Goal: Task Accomplishment & Management: Complete application form

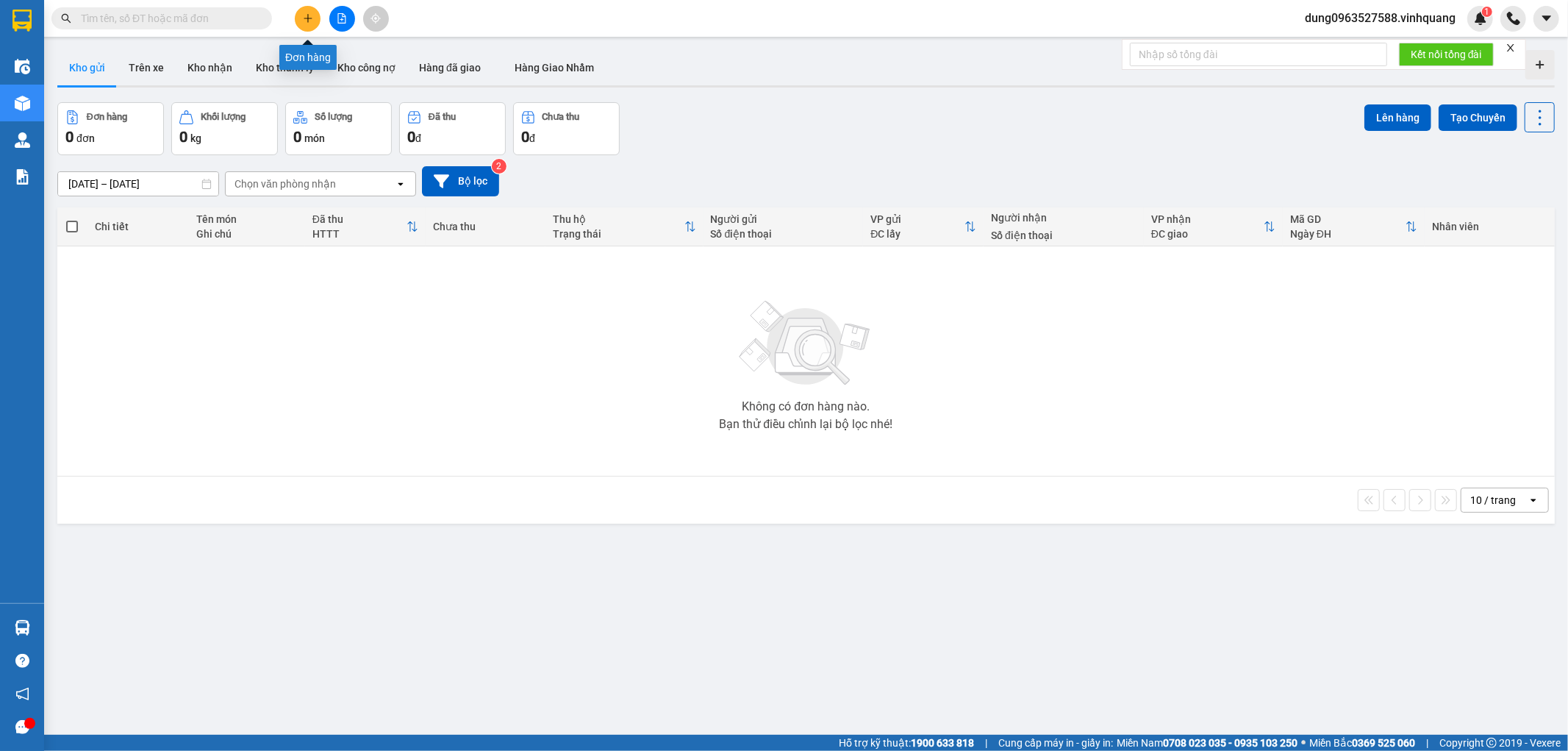
click at [309, 15] on icon "plus" at bounding box center [308, 18] width 10 height 10
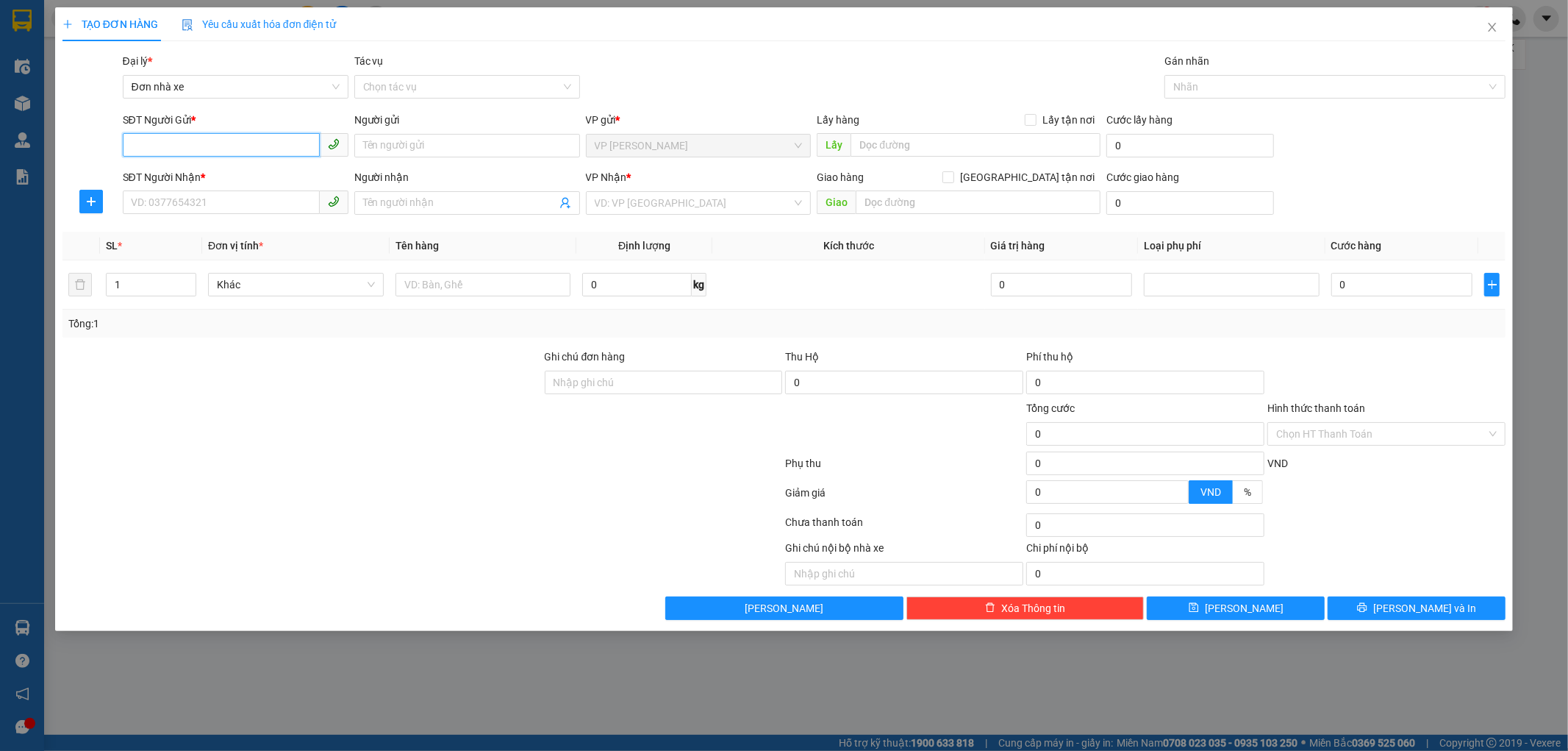
click at [160, 140] on input "SĐT Người Gửi *" at bounding box center [221, 144] width 197 height 23
click at [229, 171] on div "0963363459 - newpost" at bounding box center [236, 175] width 208 height 16
type input "0963363459"
type input "newpost"
type input "0948631696"
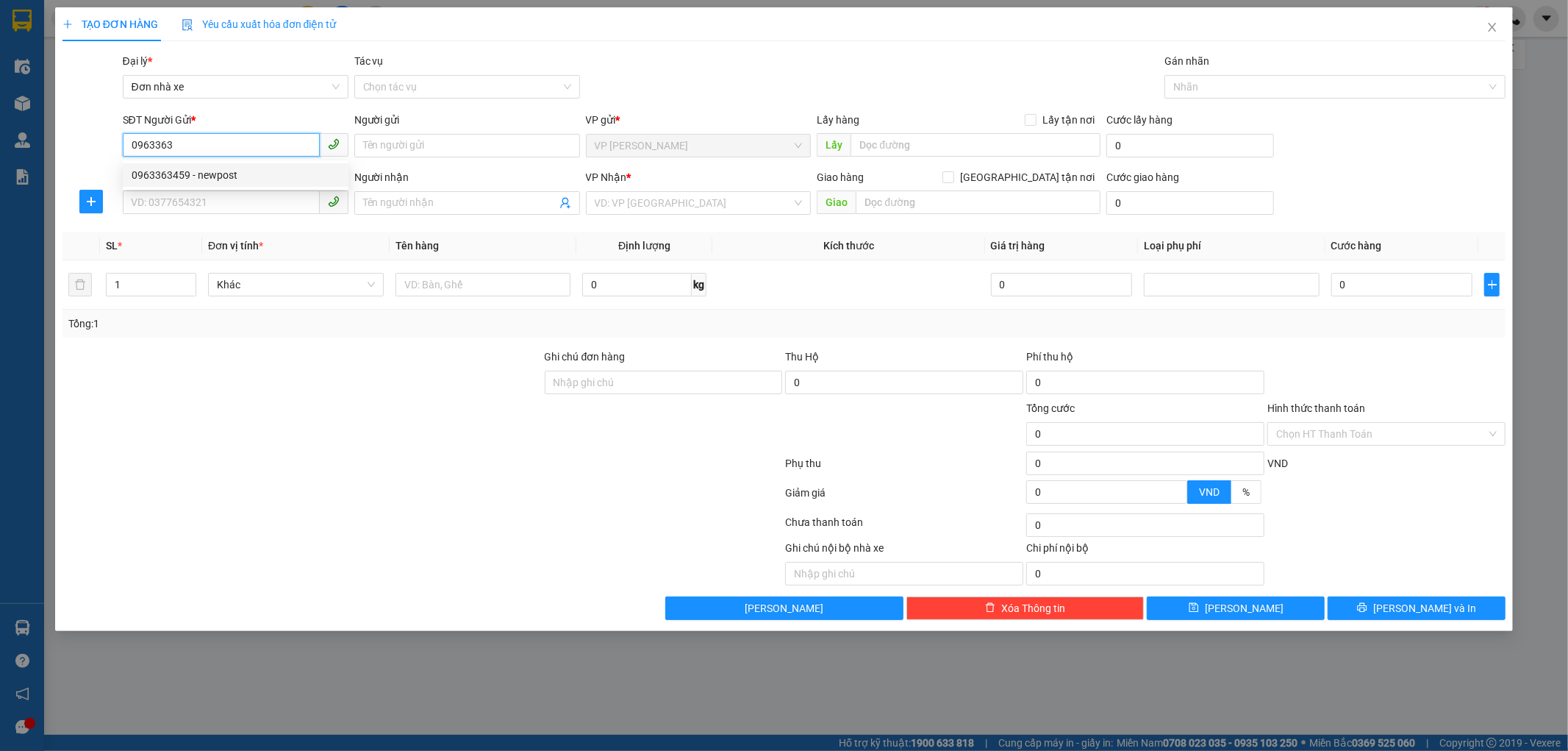
type input "MAI"
type input "0963363459"
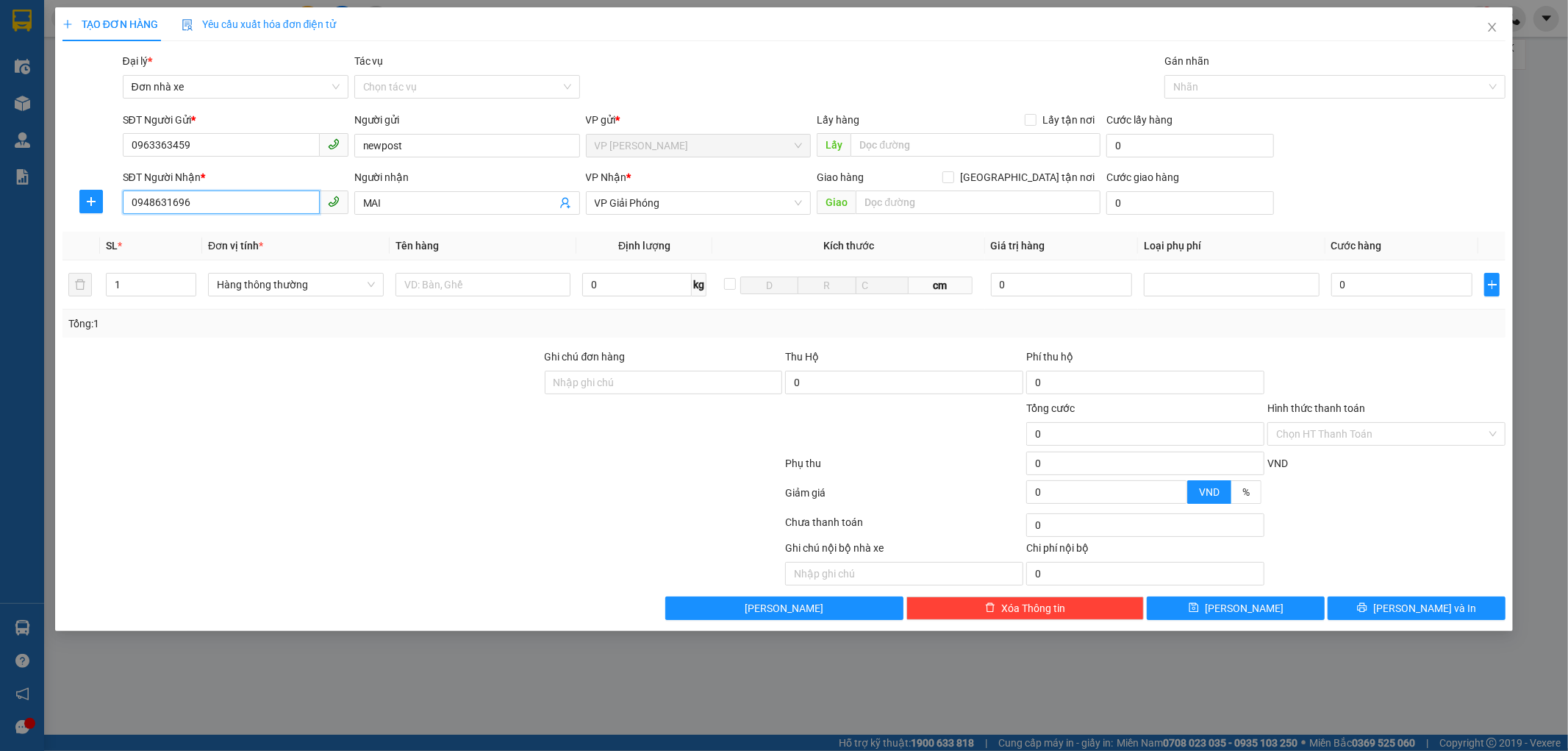
click at [196, 201] on input "0948631696" at bounding box center [221, 201] width 197 height 23
click at [200, 237] on div "0931700539 - dung" at bounding box center [236, 232] width 208 height 16
type input "0931700539"
type input "dung"
type input "0931700539"
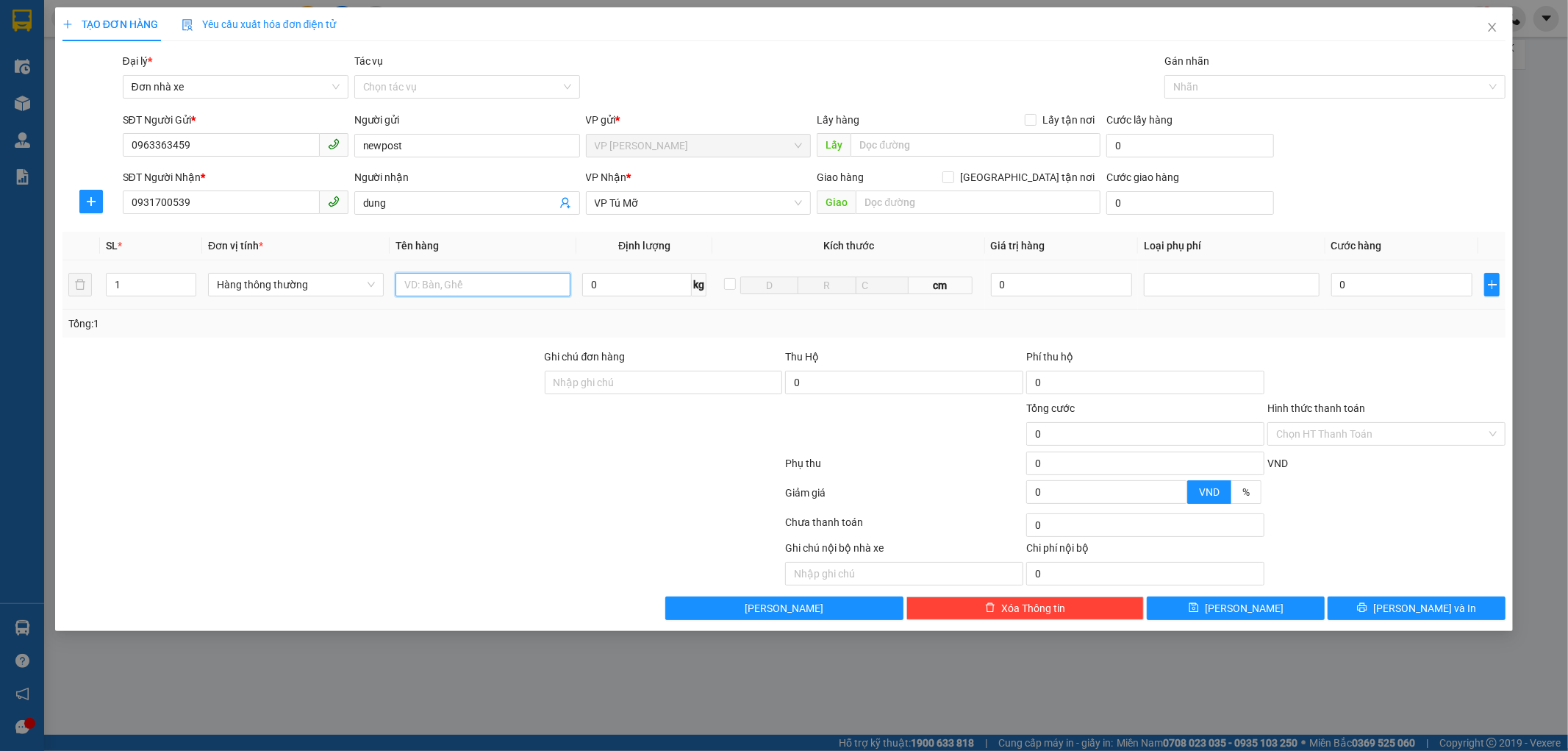
click at [427, 282] on input "text" at bounding box center [483, 284] width 176 height 23
type input "1"
type input "1 bọc trắng"
click at [636, 291] on input "0" at bounding box center [637, 284] width 110 height 23
type input "1"
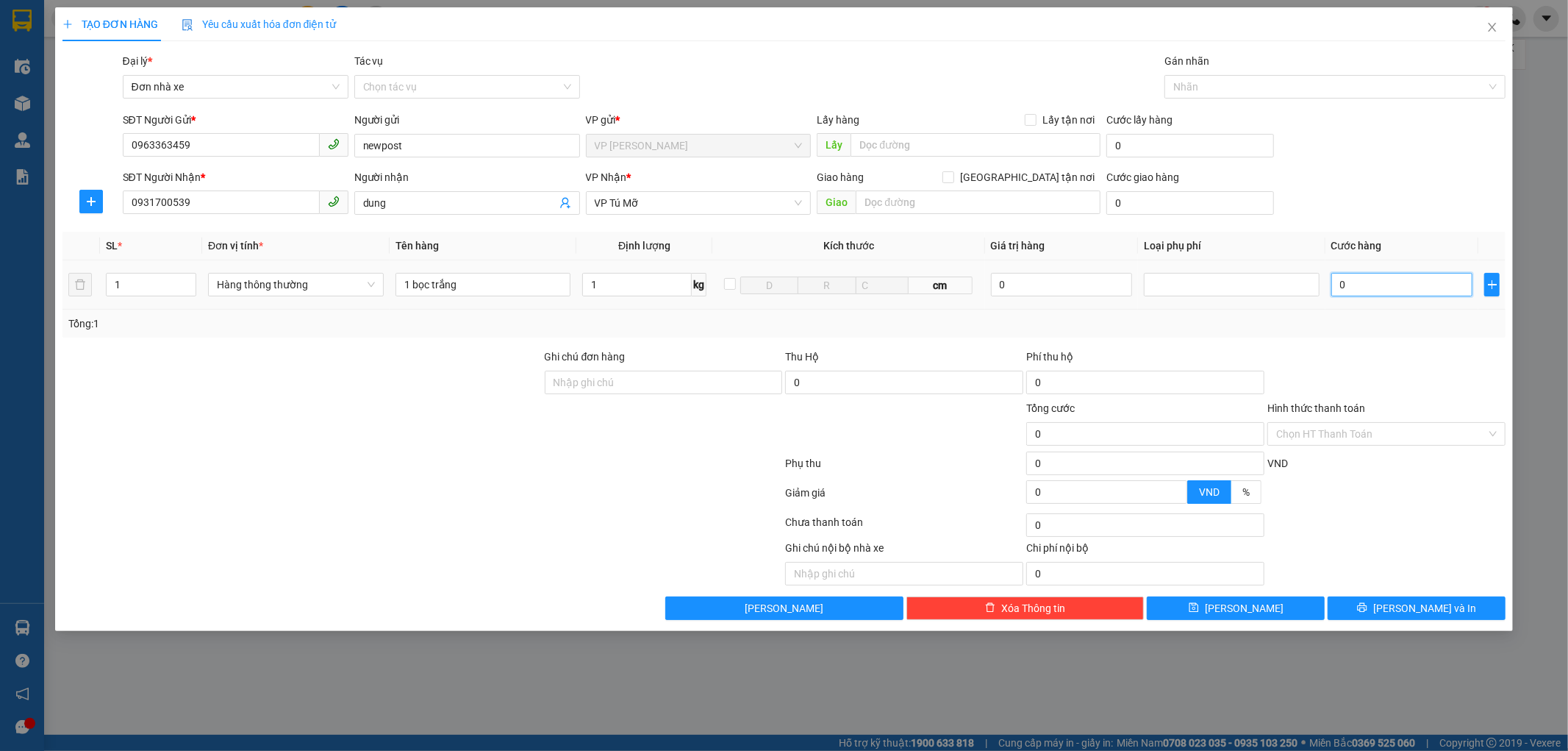
click at [1385, 283] on input "0" at bounding box center [1402, 284] width 141 height 23
type input "30.000"
click at [1250, 495] on span "%" at bounding box center [1246, 492] width 8 height 12
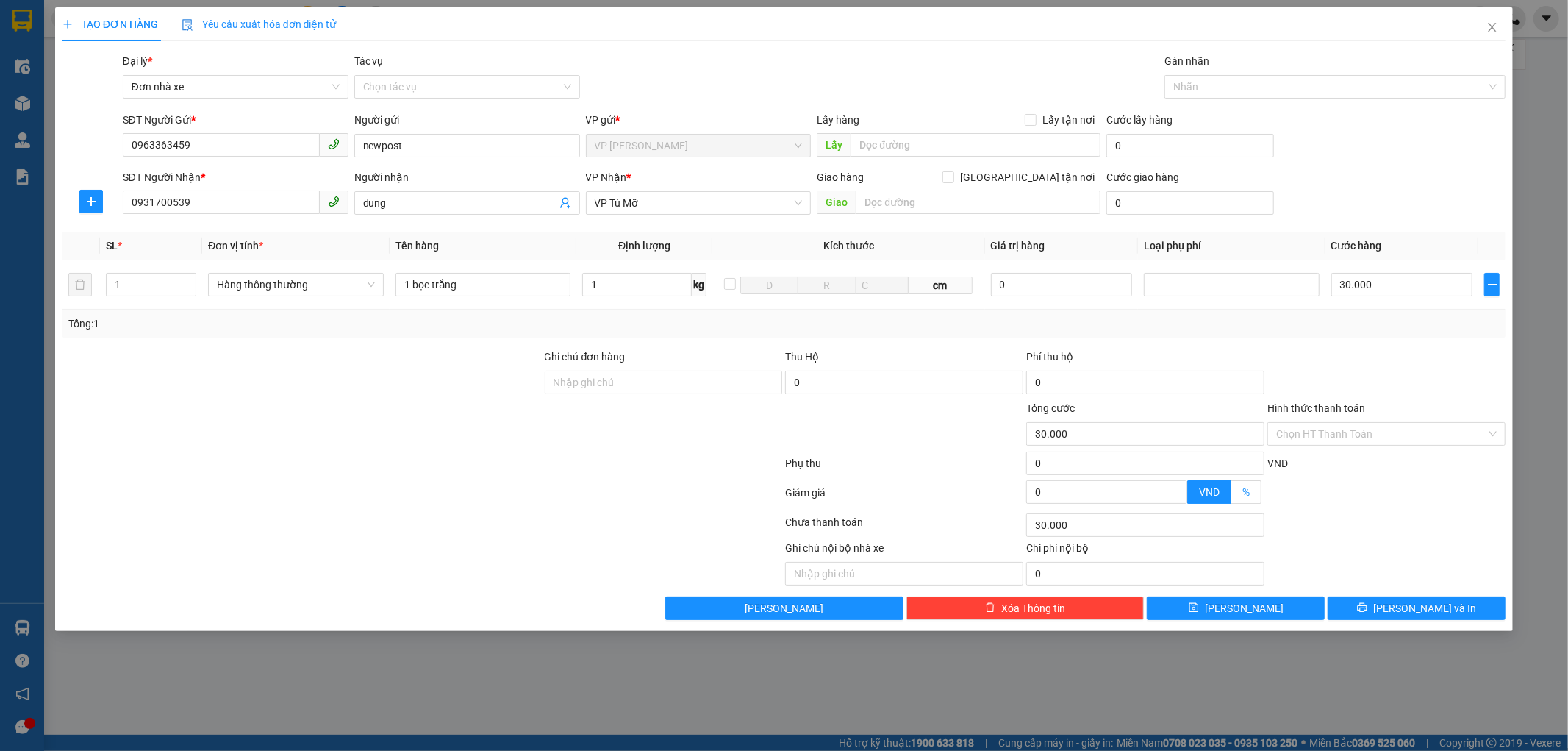
click at [1232, 496] on input "%" at bounding box center [1232, 496] width 0 height 0
click at [1060, 491] on input "0" at bounding box center [1107, 492] width 159 height 22
type input "29.000"
type input "2"
type input "29.000"
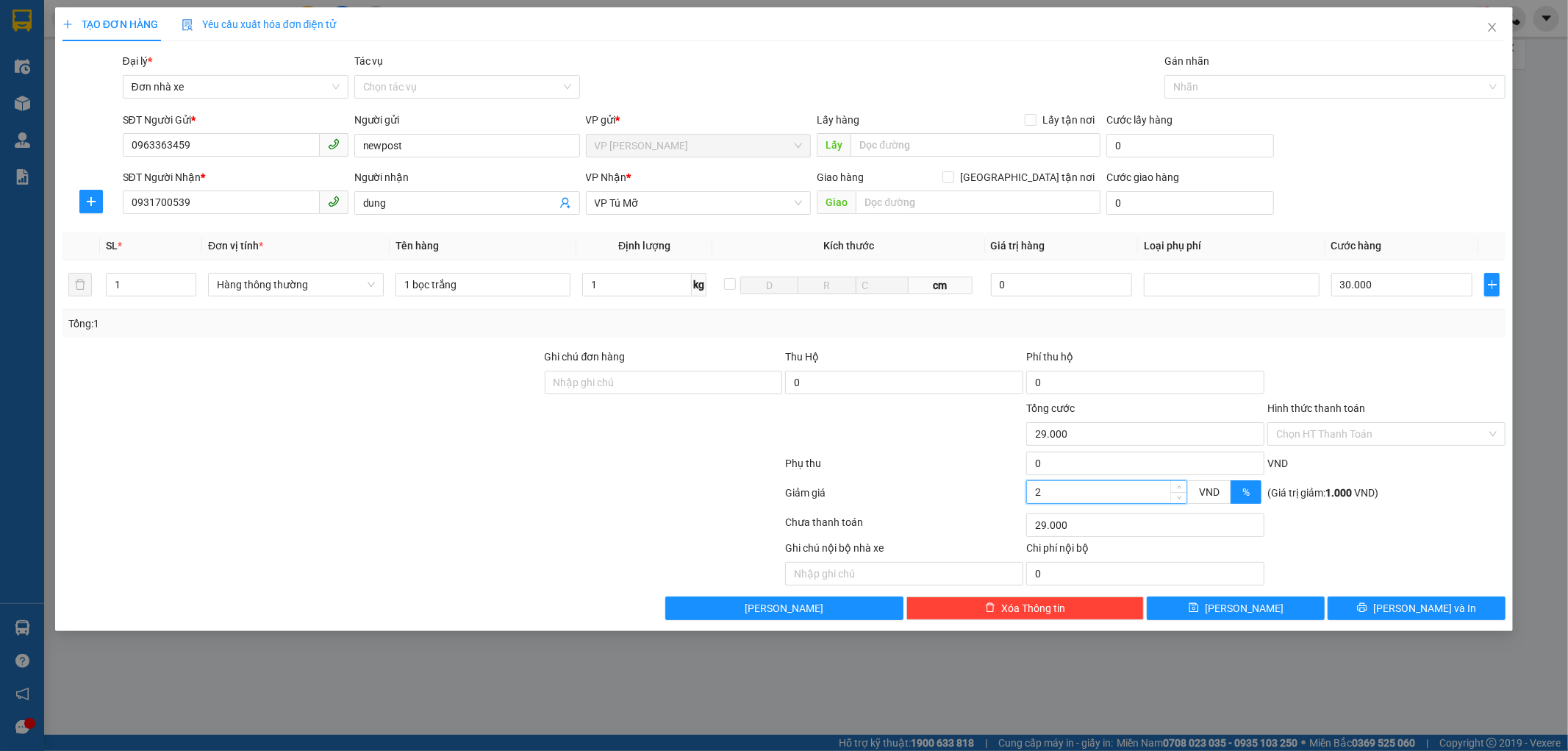
type input "24.000"
type input "20"
type input "24.000"
click at [1497, 432] on div "Chọn HT Thanh Toán" at bounding box center [1387, 433] width 238 height 23
type input "20"
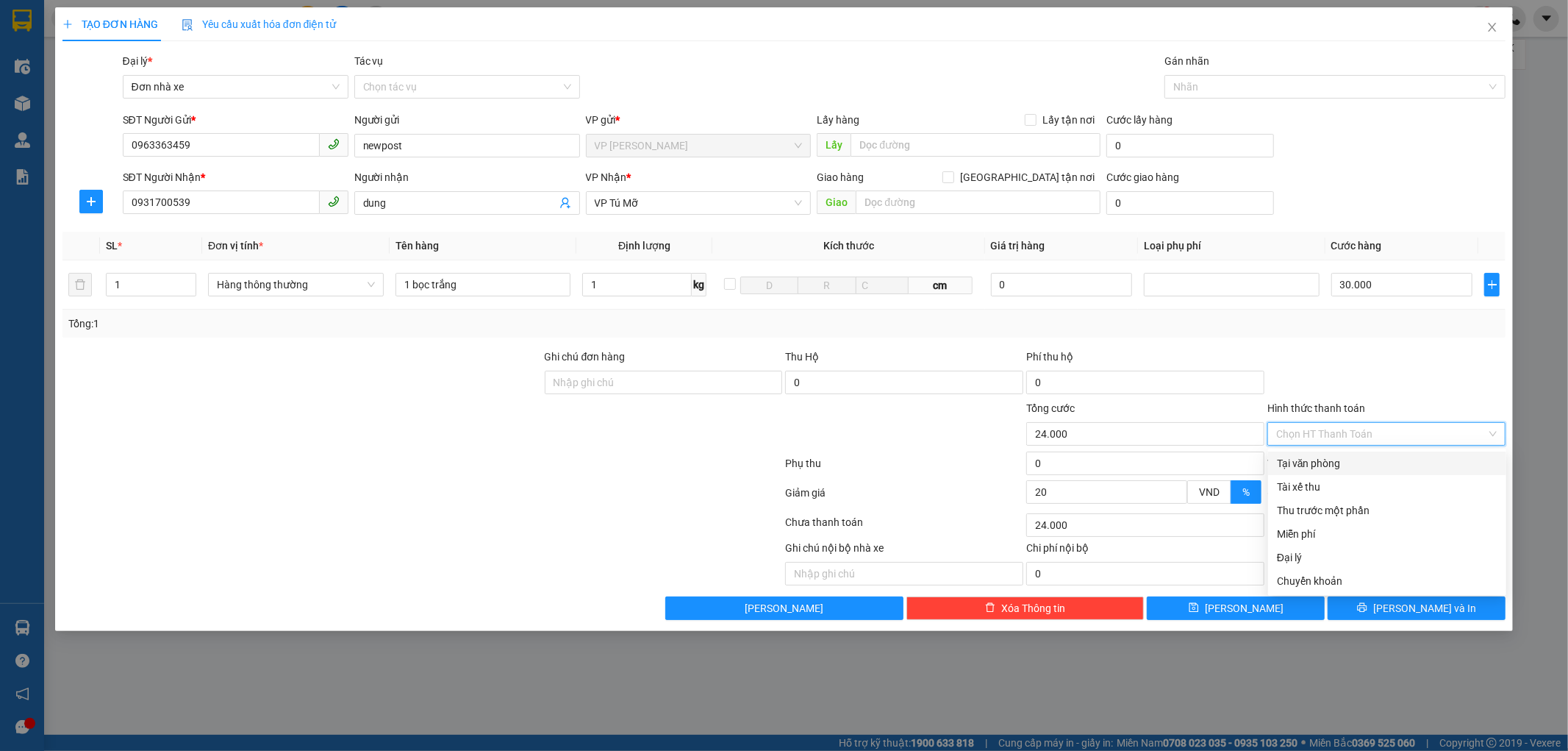
click at [1351, 462] on div "Tại văn phòng" at bounding box center [1387, 463] width 220 height 16
type input "0"
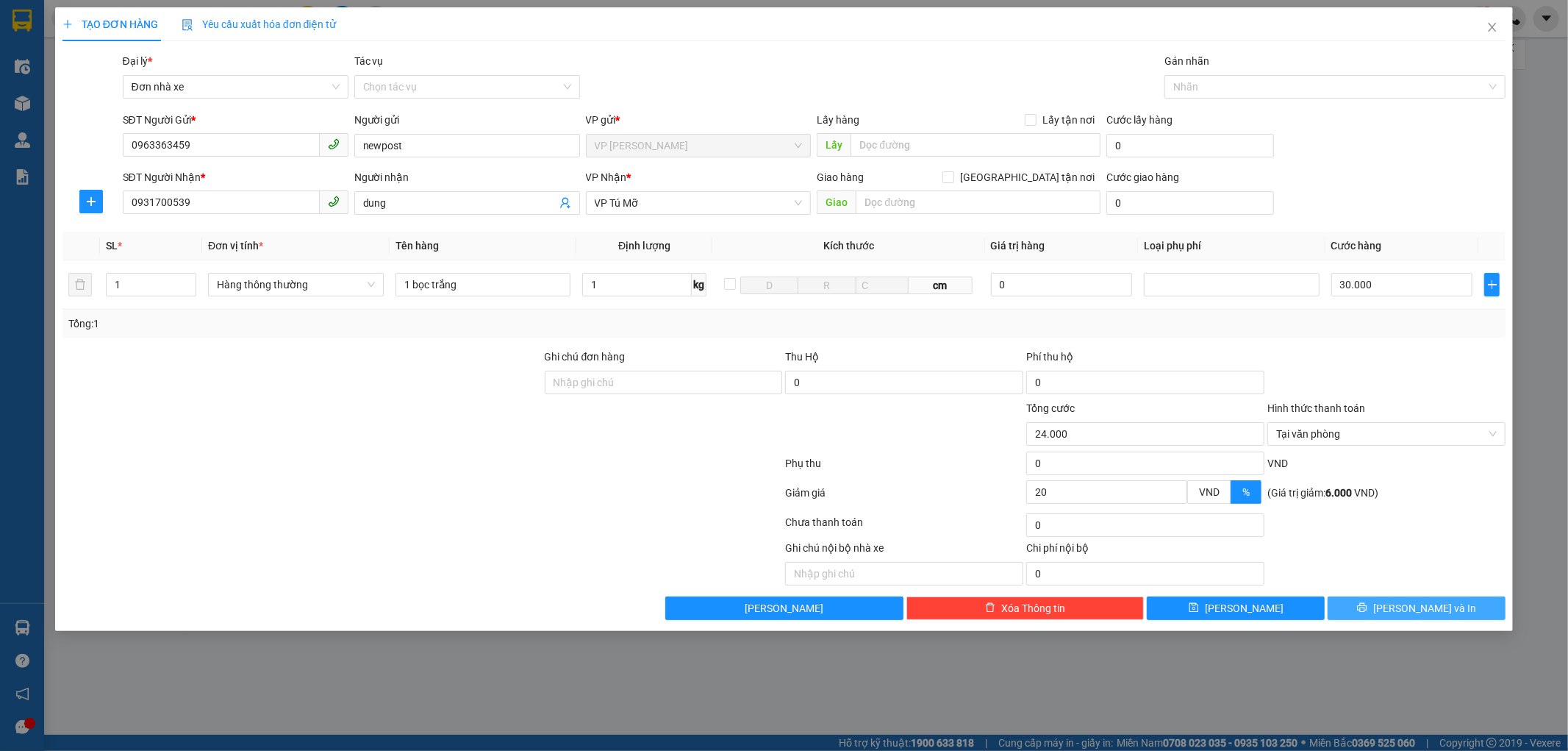
click at [1415, 612] on span "Lưu và In" at bounding box center [1425, 608] width 103 height 16
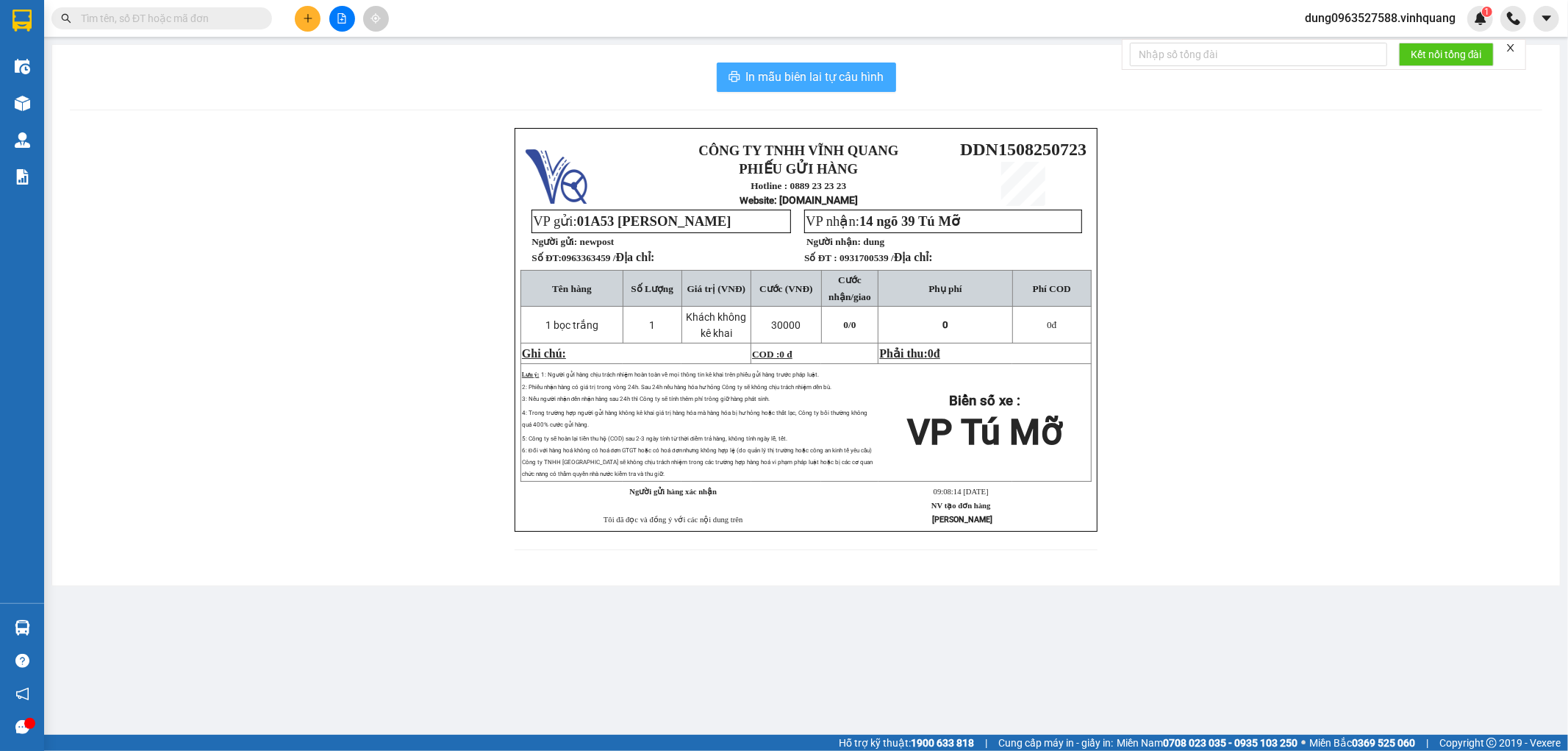
click at [827, 81] on span "In mẫu biên lai tự cấu hình" at bounding box center [815, 76] width 138 height 18
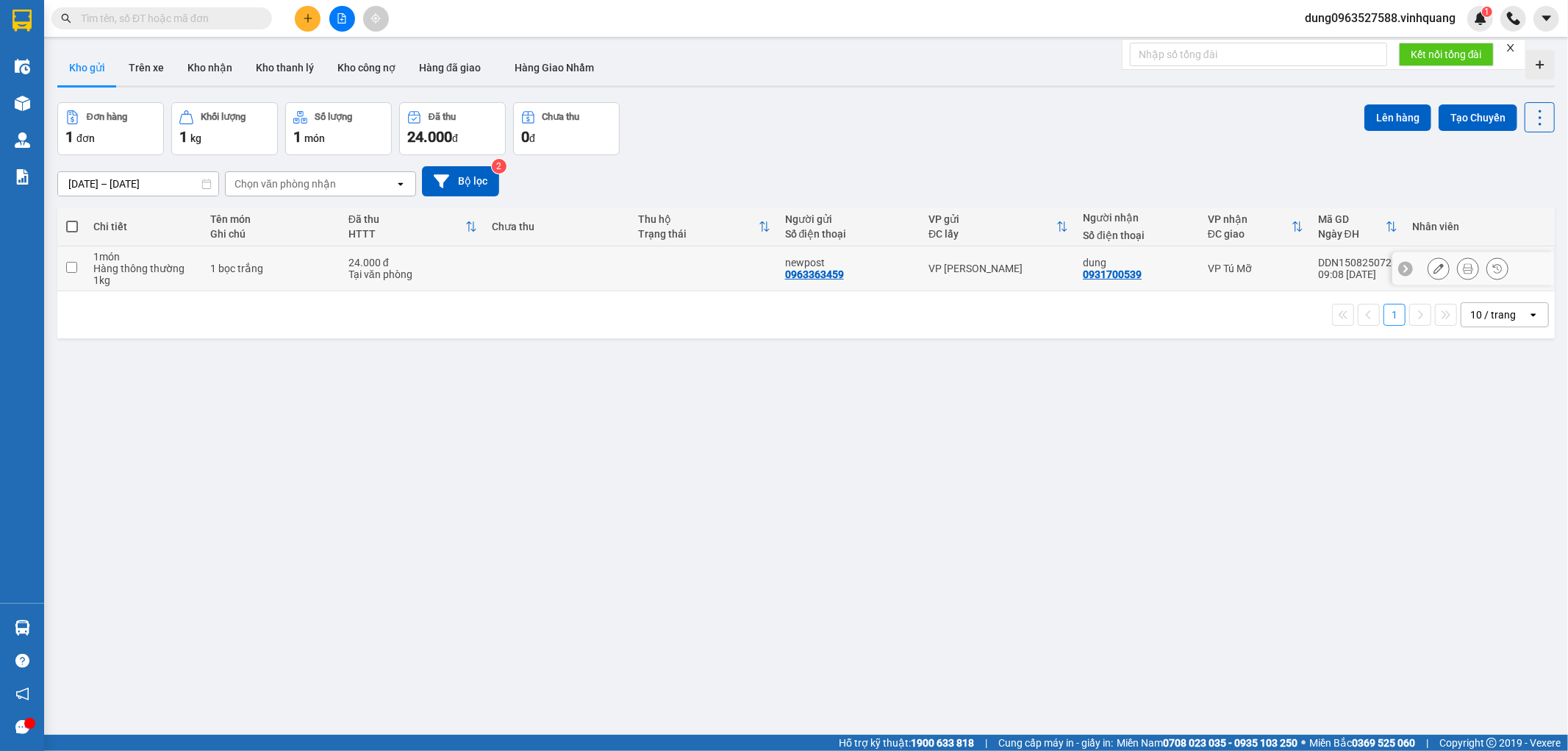
click at [69, 268] on input "checkbox" at bounding box center [71, 267] width 11 height 11
checkbox input "true"
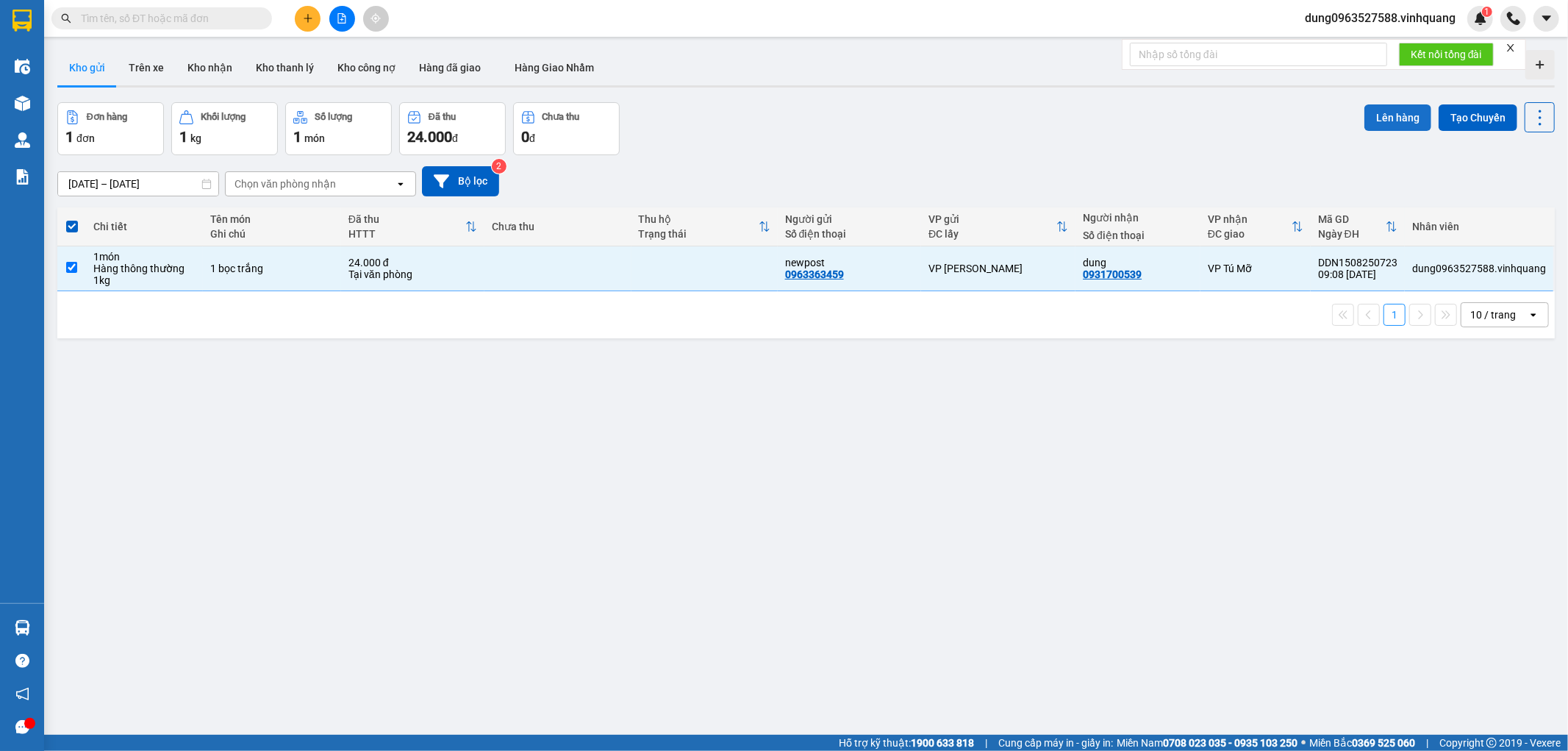
click at [1386, 116] on button "Lên hàng" at bounding box center [1398, 117] width 67 height 27
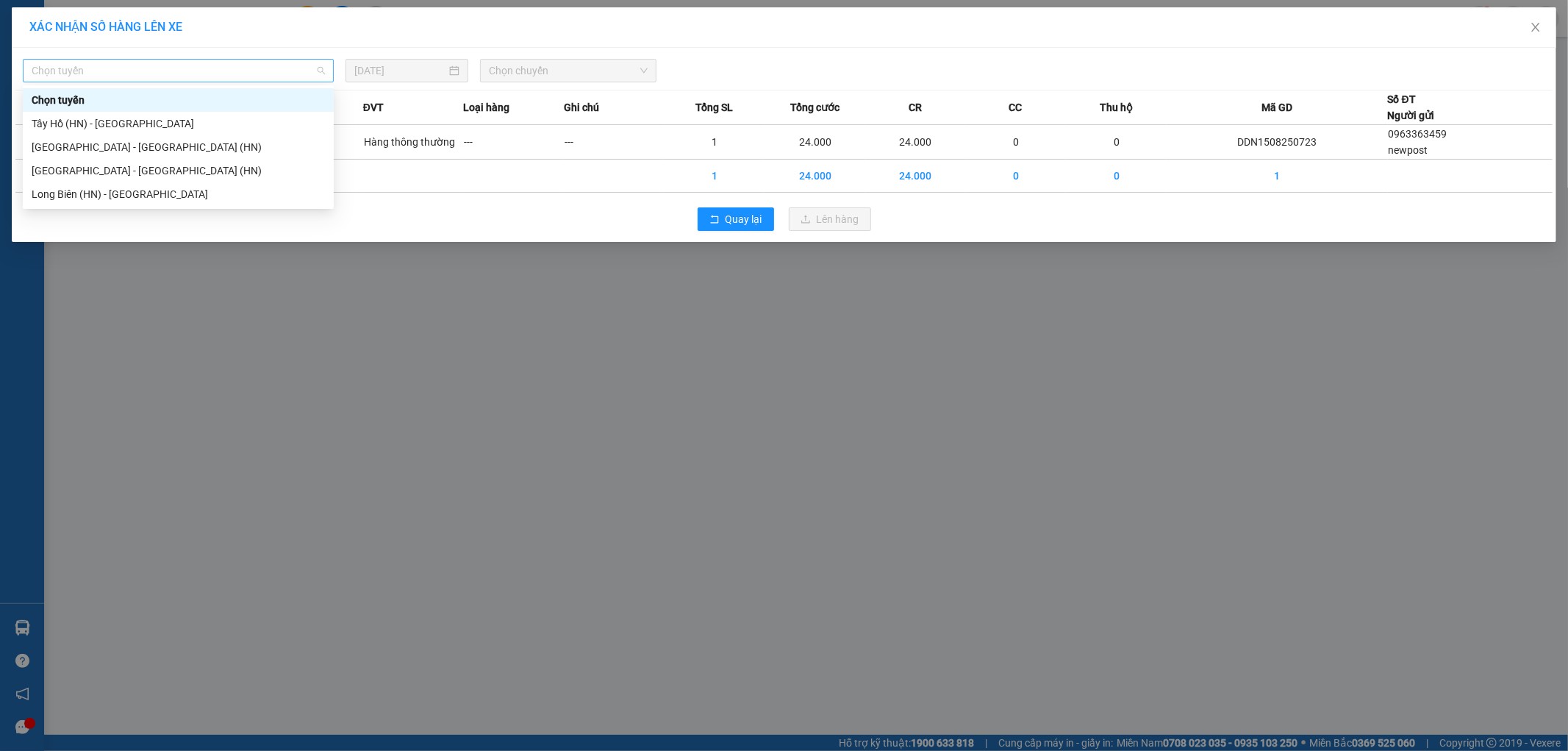
click at [318, 72] on span "Chọn tuyến" at bounding box center [178, 70] width 293 height 22
click at [127, 171] on div "Thanh Hóa - Tây Hồ (HN)" at bounding box center [178, 171] width 293 height 16
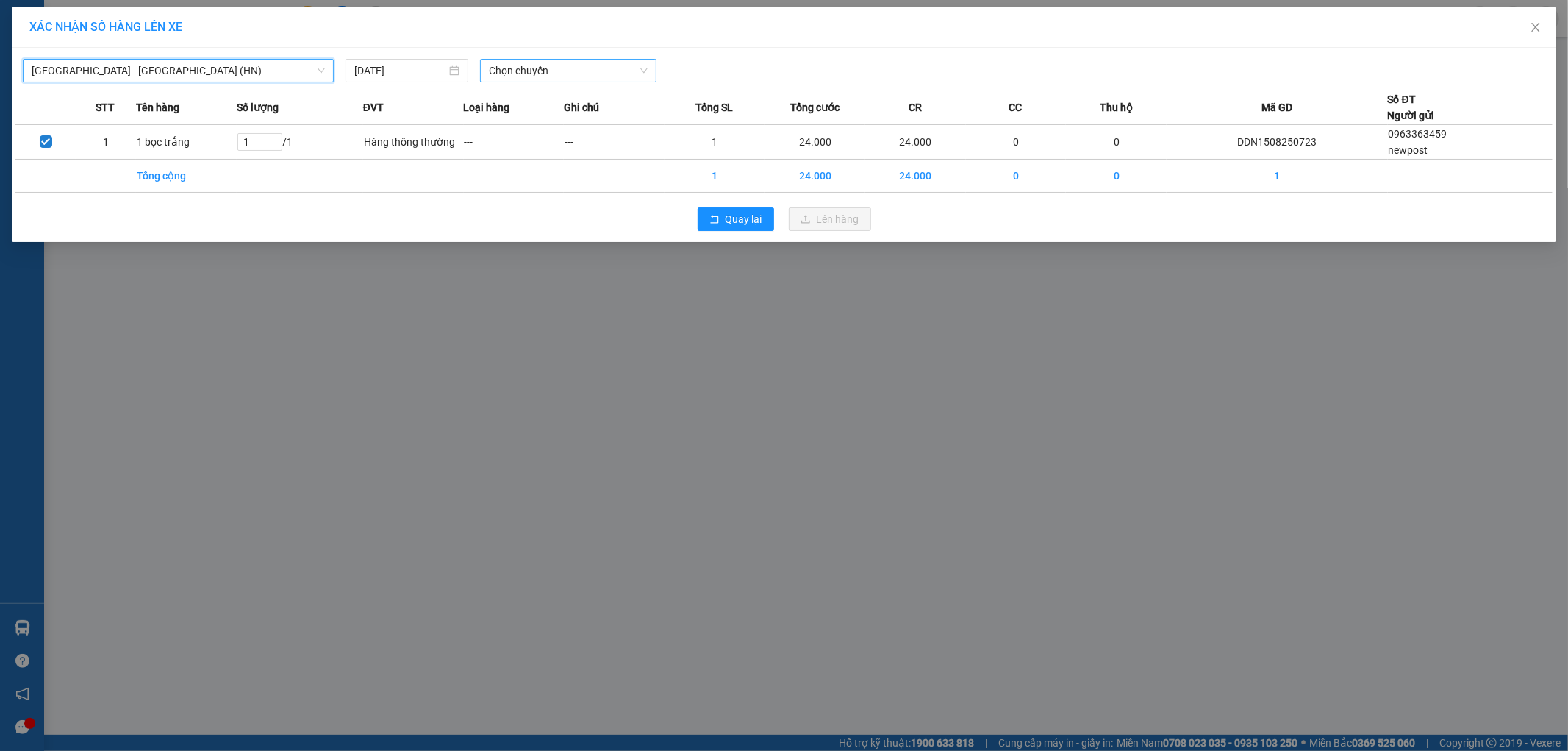
click at [638, 68] on span "Chọn chuyến" at bounding box center [568, 70] width 159 height 22
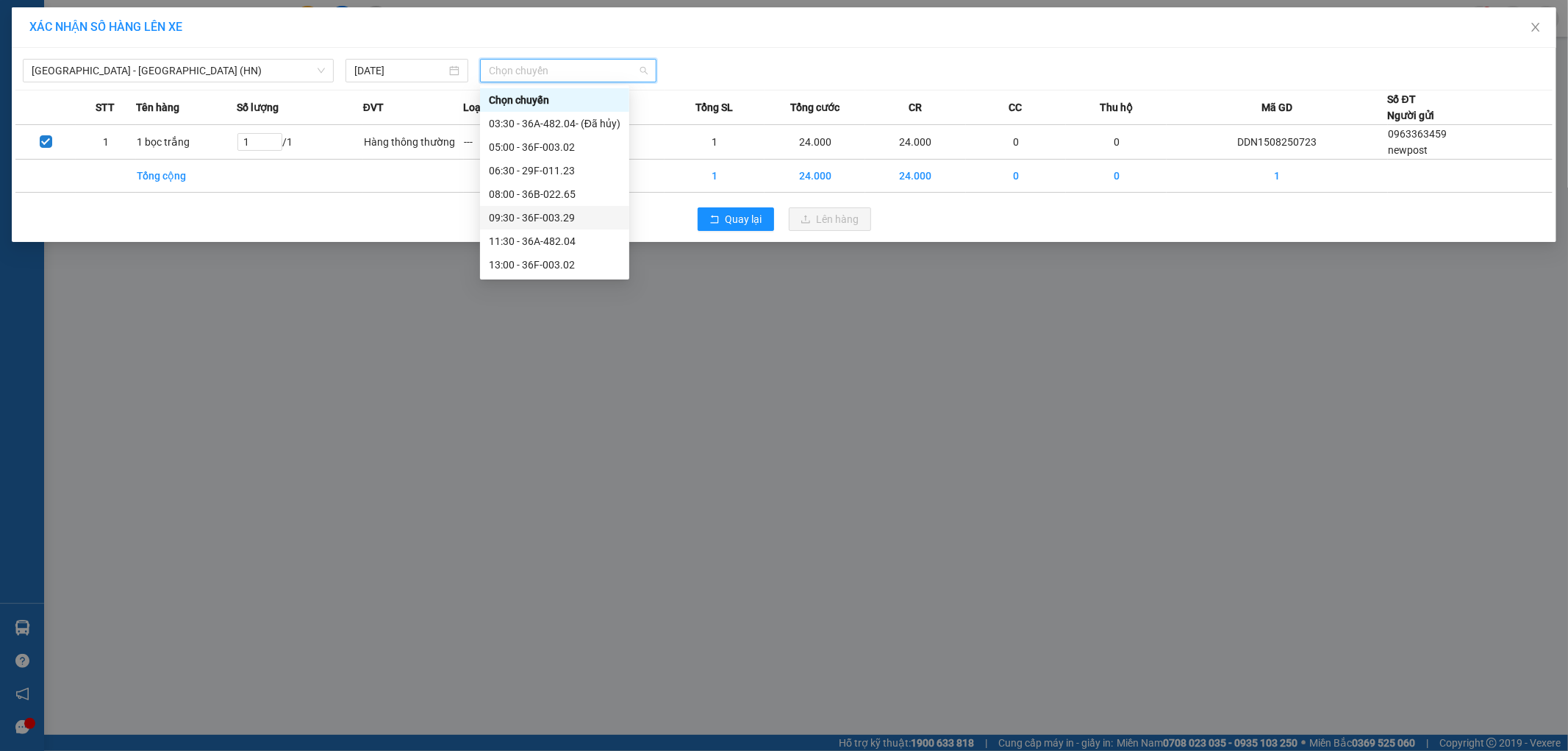
click at [540, 218] on div "09:30 - 36F-003.29" at bounding box center [555, 217] width 132 height 16
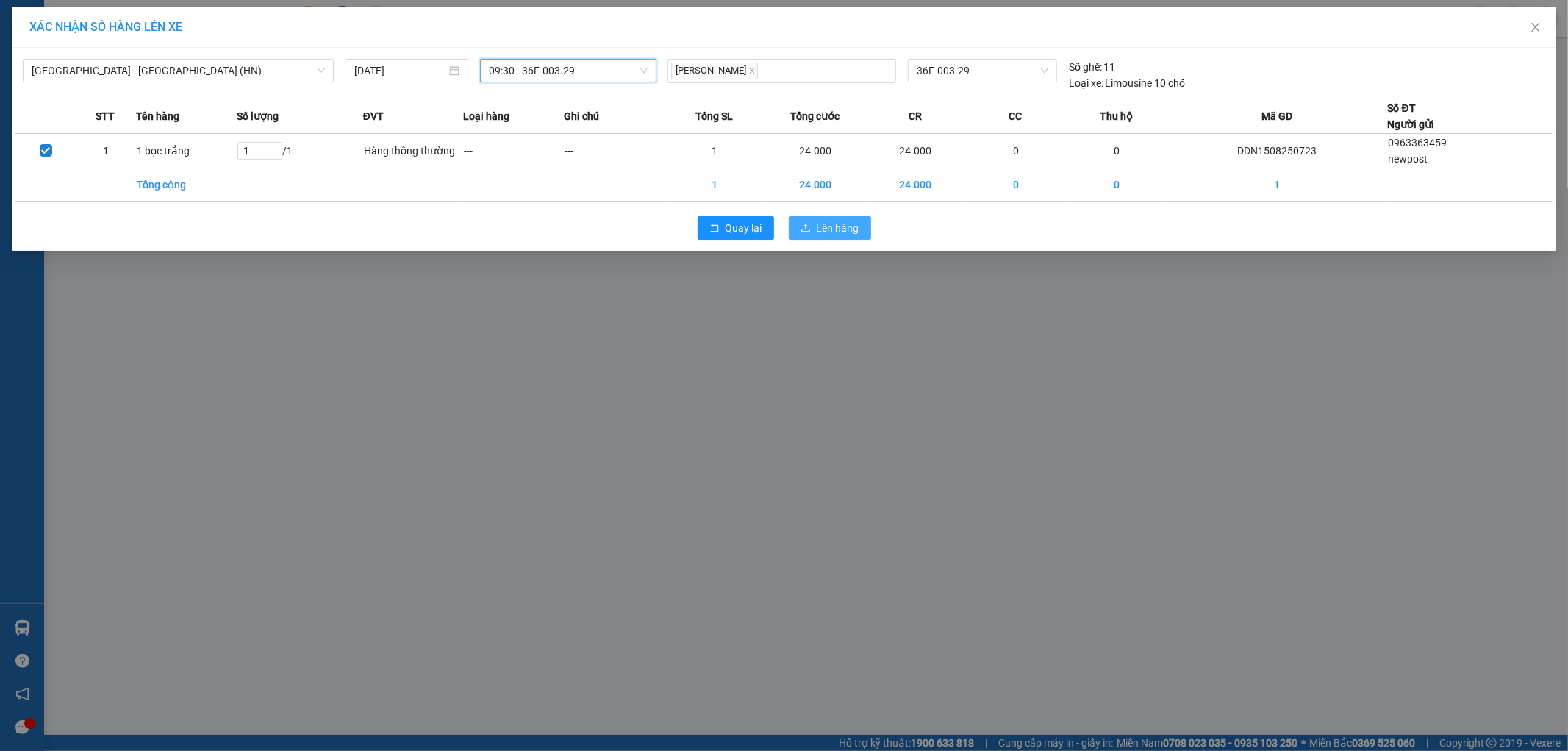
click at [829, 237] on button "Lên hàng" at bounding box center [830, 227] width 82 height 23
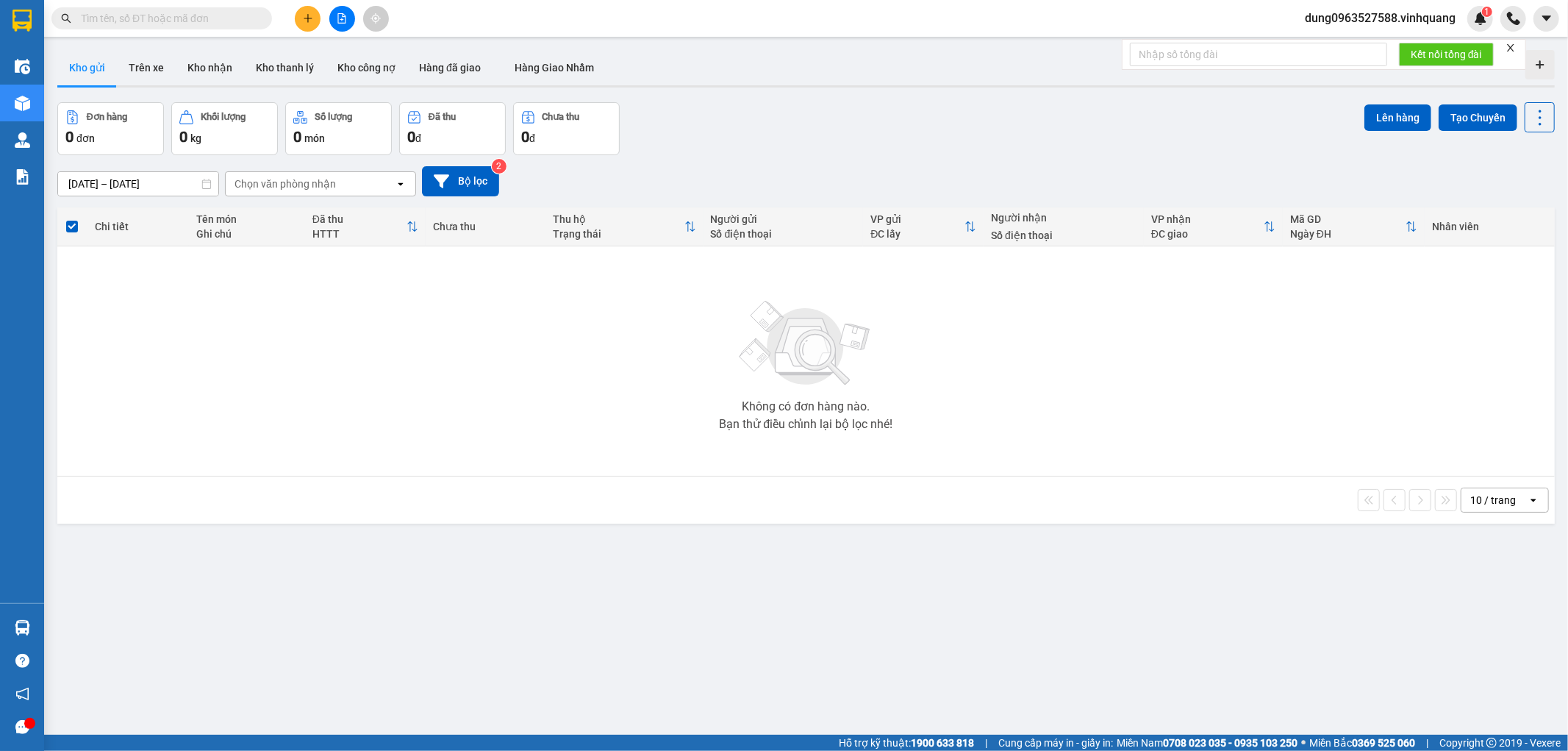
click at [140, 85] on div at bounding box center [806, 86] width 1498 height 3
click at [147, 76] on button "Trên xe" at bounding box center [146, 67] width 59 height 35
